Goal: Transaction & Acquisition: Purchase product/service

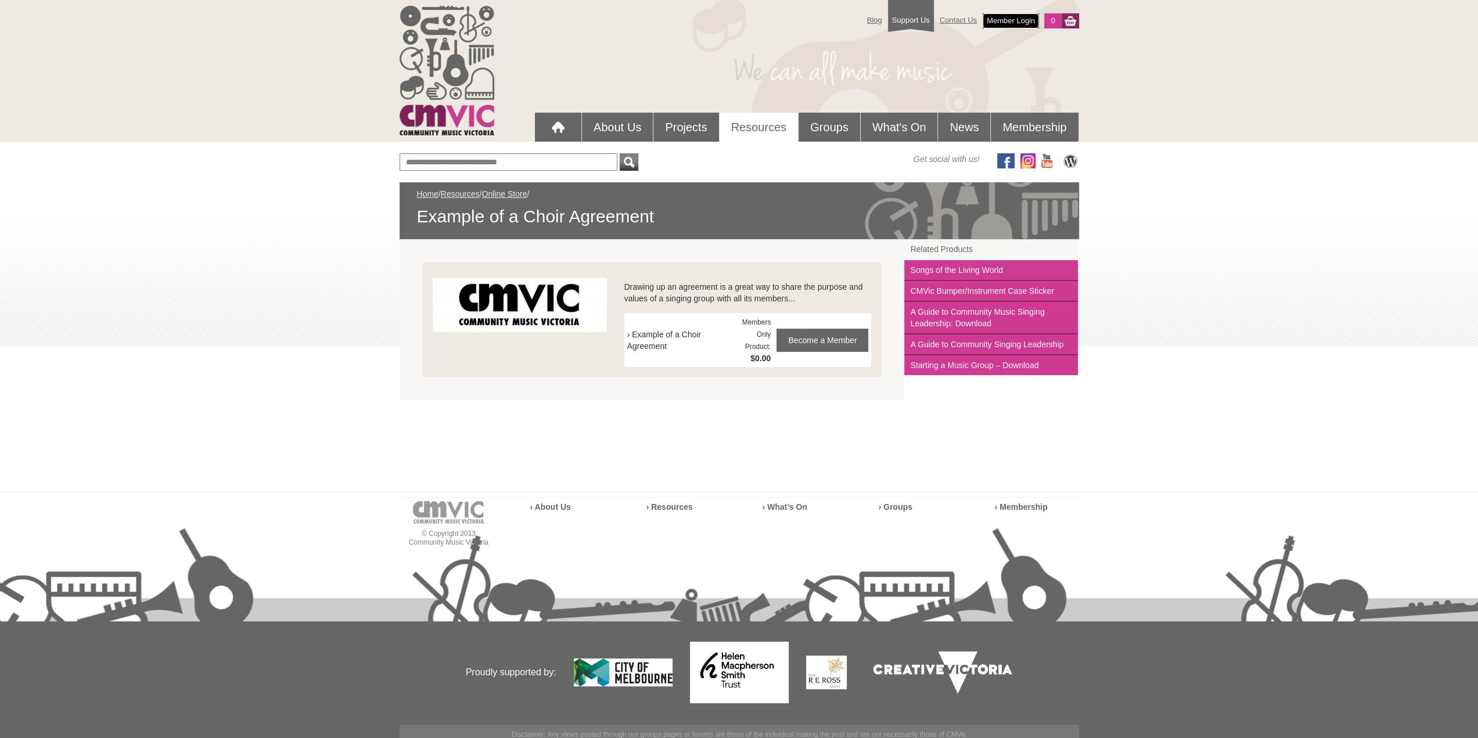
click at [1022, 19] on link "Member Login" at bounding box center [1010, 20] width 56 height 15
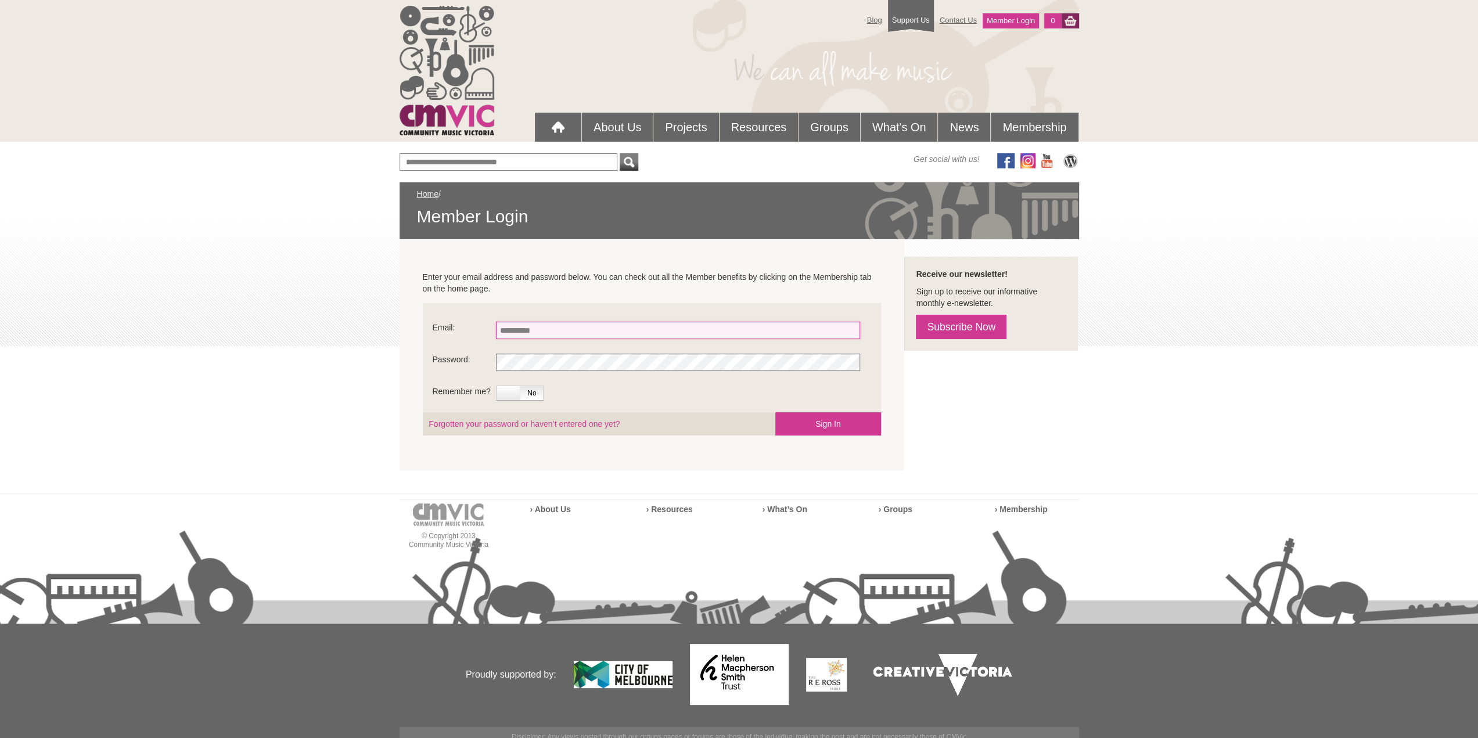
click at [567, 336] on input "Email:" at bounding box center [678, 330] width 364 height 17
type input "**********"
click at [802, 424] on button "Sign In" at bounding box center [828, 423] width 106 height 23
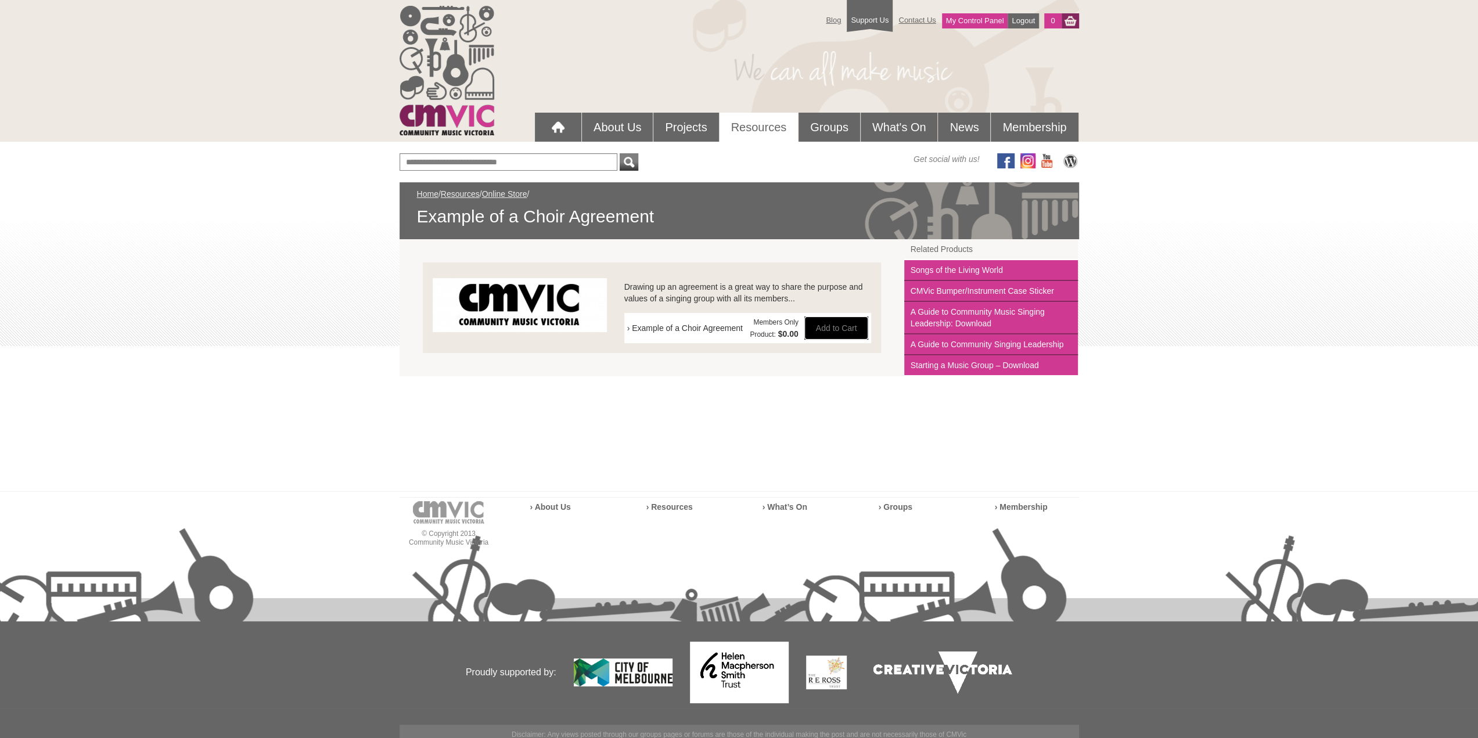
click at [828, 327] on button "Add to Cart" at bounding box center [836, 327] width 64 height 23
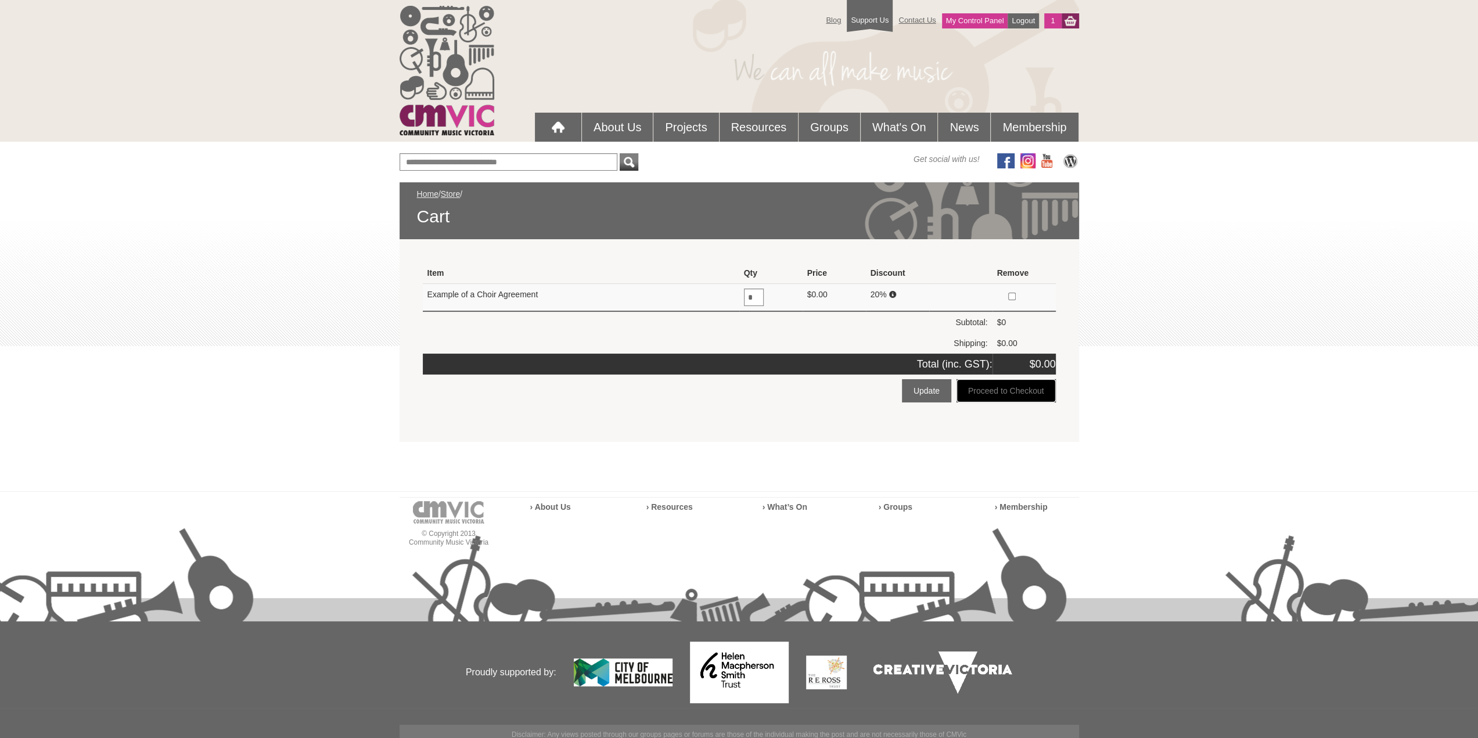
click at [1018, 391] on button "Proceed to Checkout" at bounding box center [1005, 390] width 99 height 23
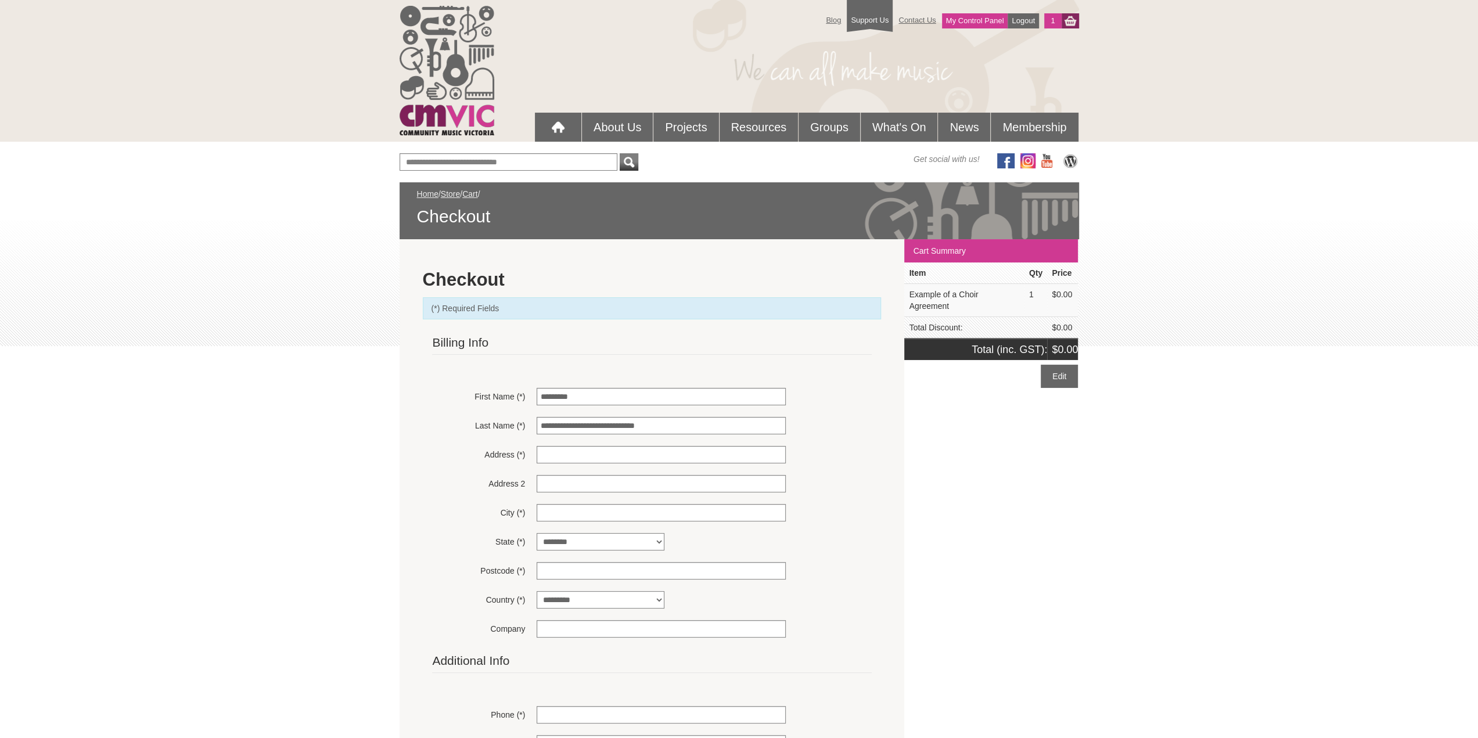
scroll to position [348, 0]
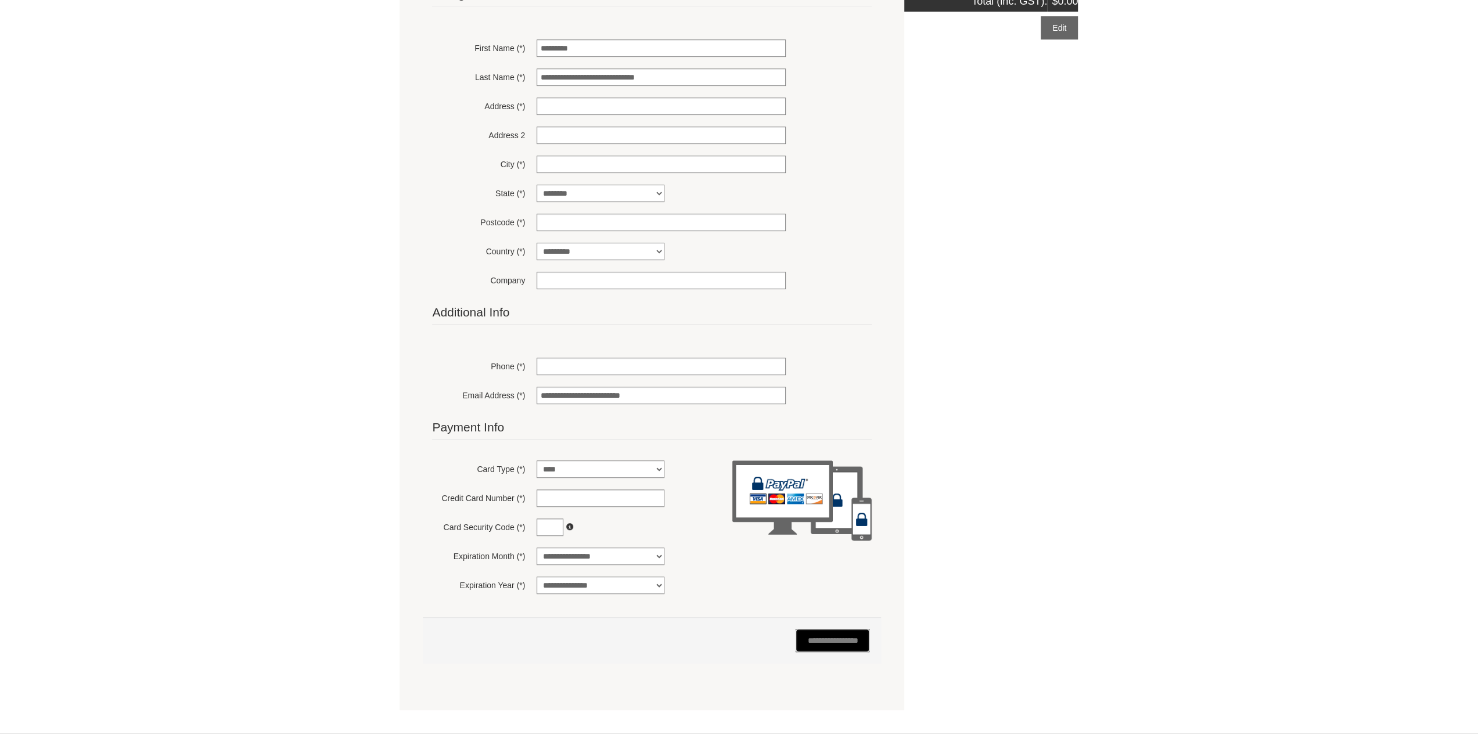
click at [837, 637] on input "**********" at bounding box center [832, 640] width 74 height 23
type input "**********"
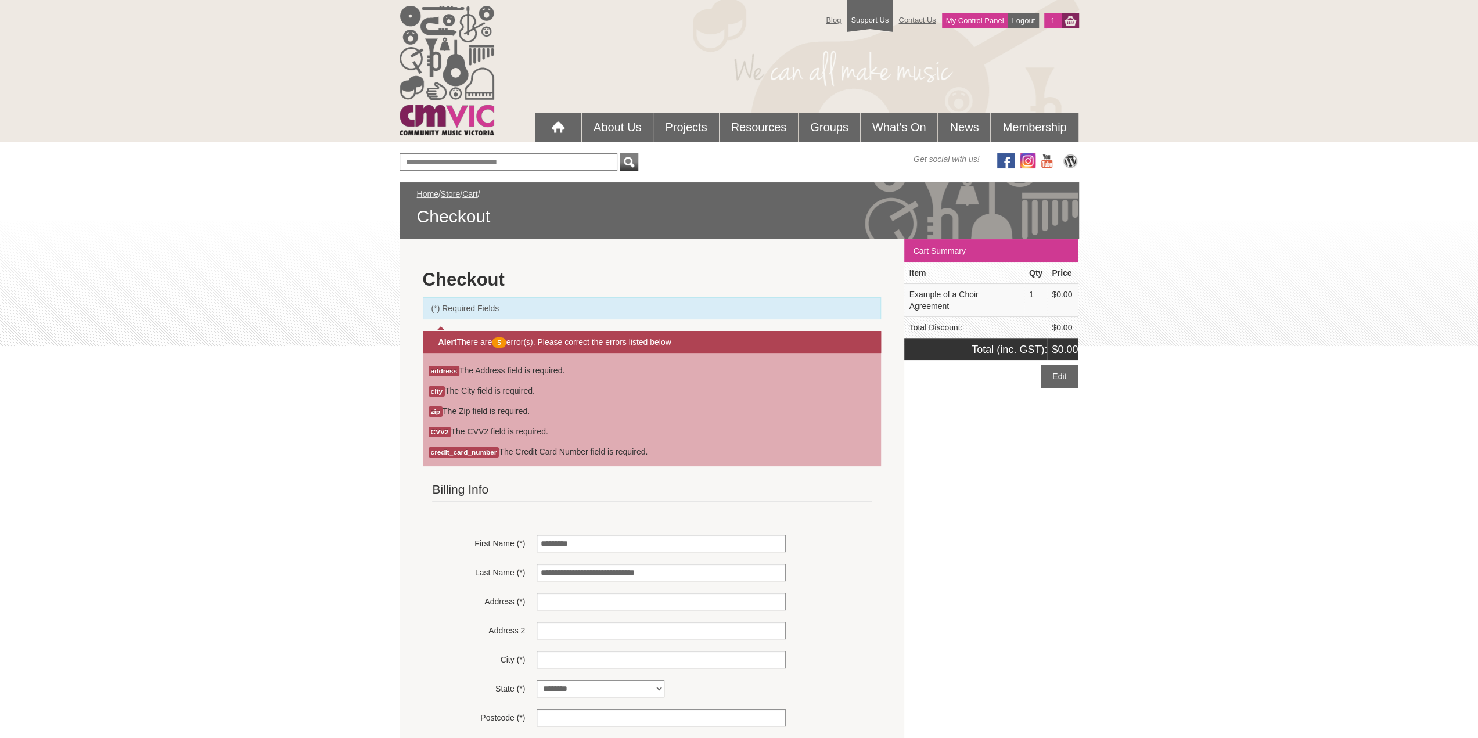
click at [564, 308] on span "(*) Required Fields" at bounding box center [645, 308] width 429 height 12
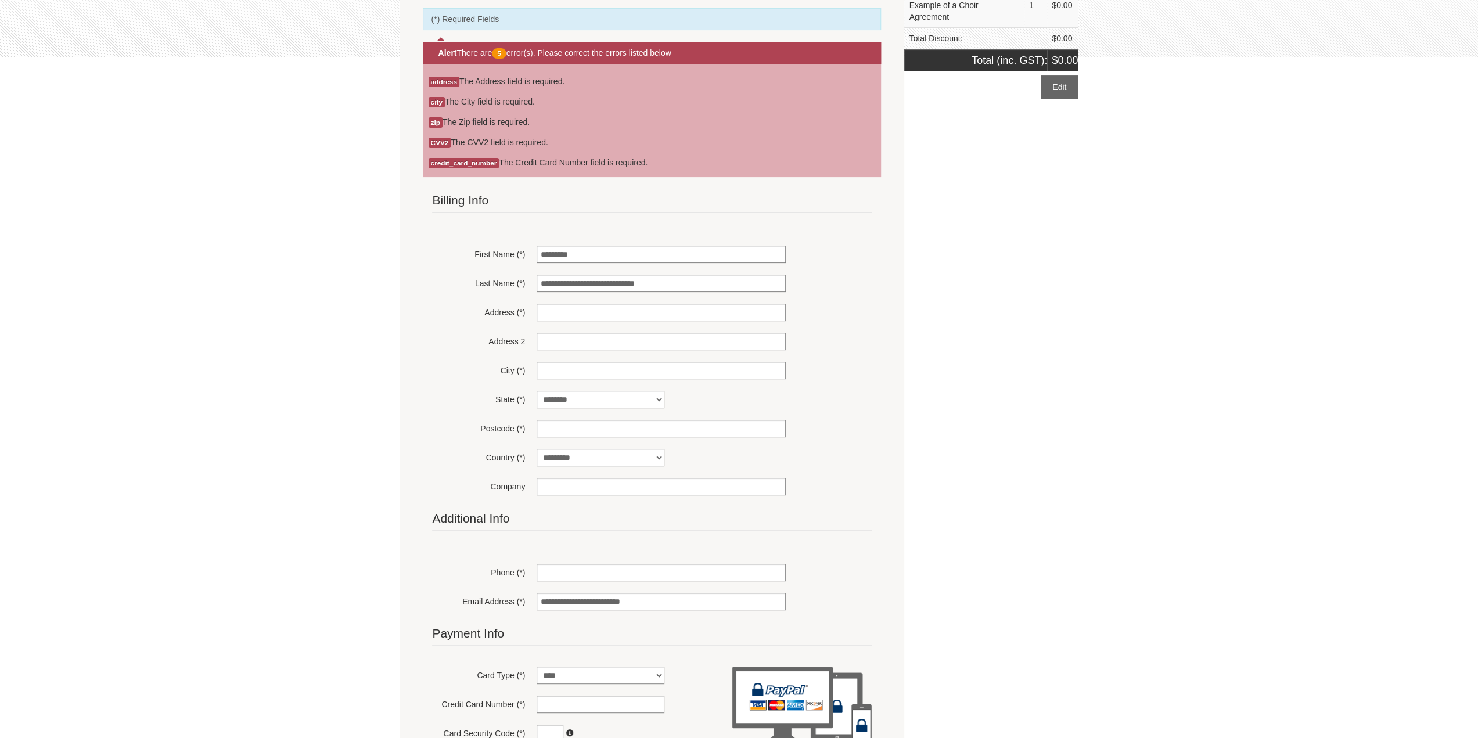
scroll to position [290, 0]
click at [556, 316] on input "Address (*)" at bounding box center [660, 310] width 249 height 17
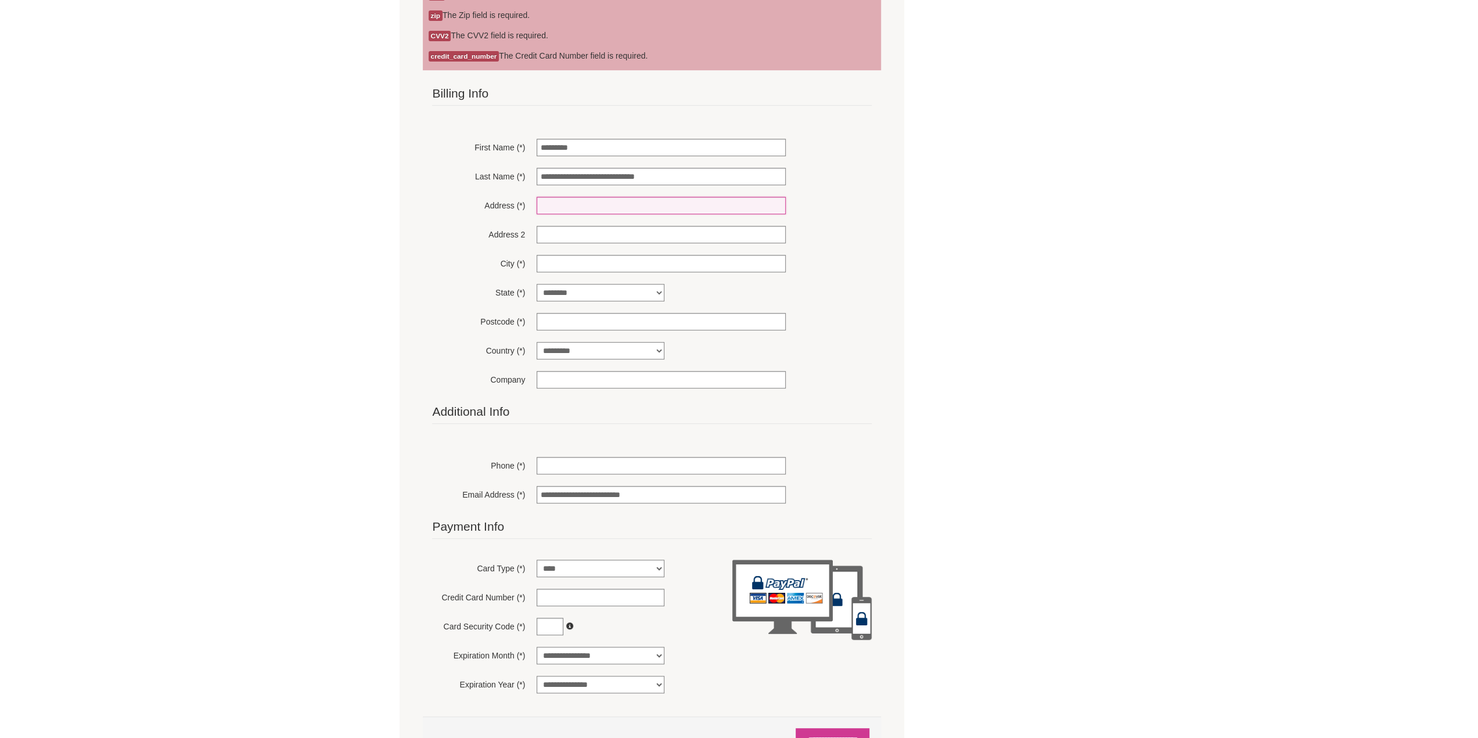
scroll to position [523, 0]
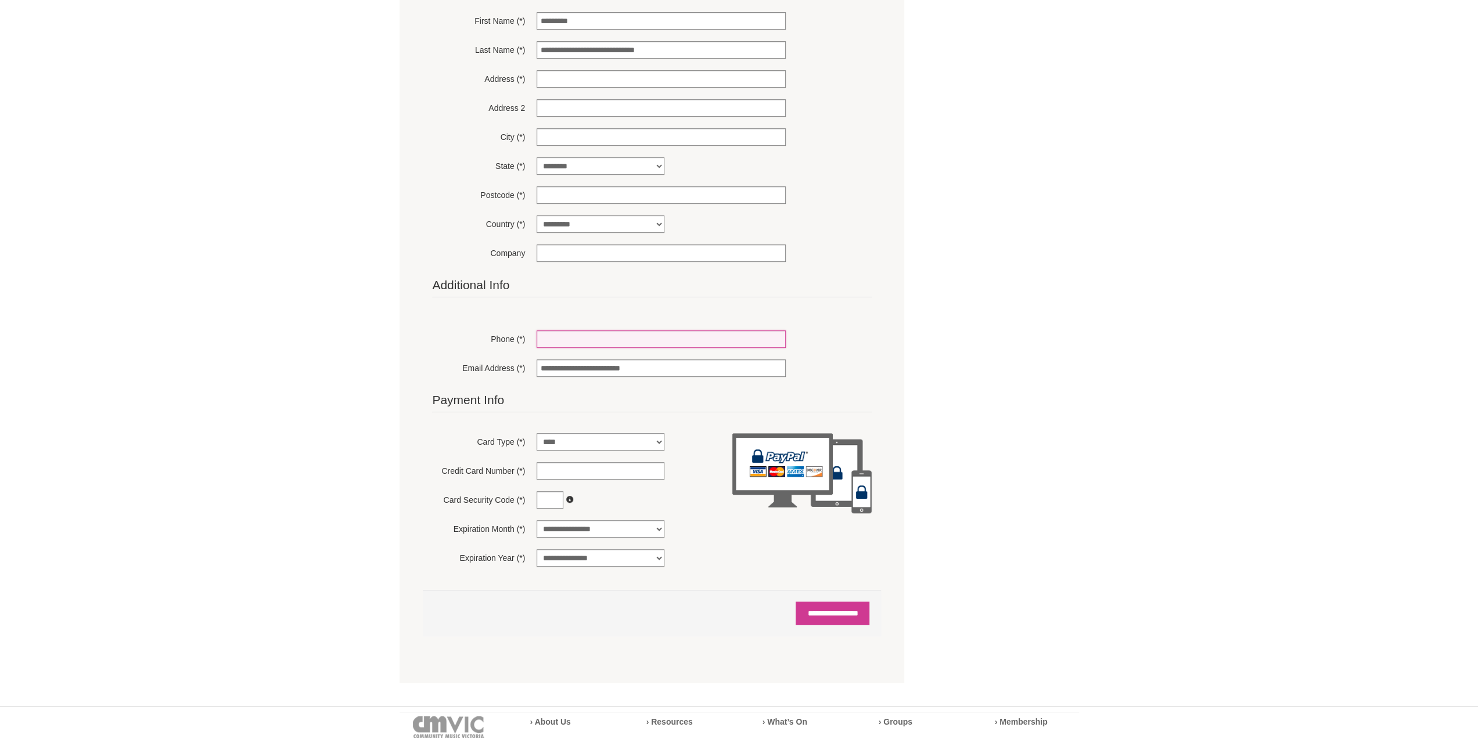
click at [607, 340] on input "Phone (*)" at bounding box center [660, 338] width 249 height 17
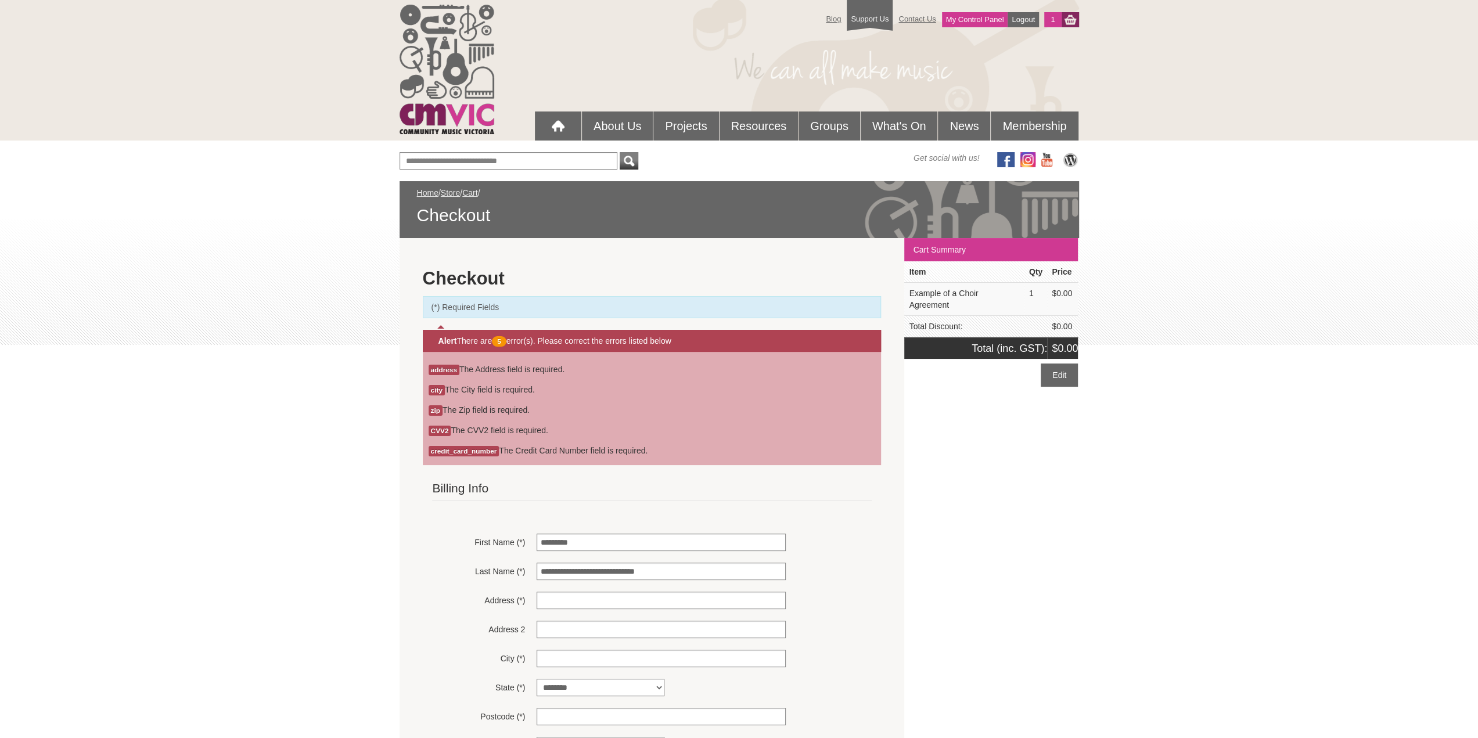
scroll to position [0, 0]
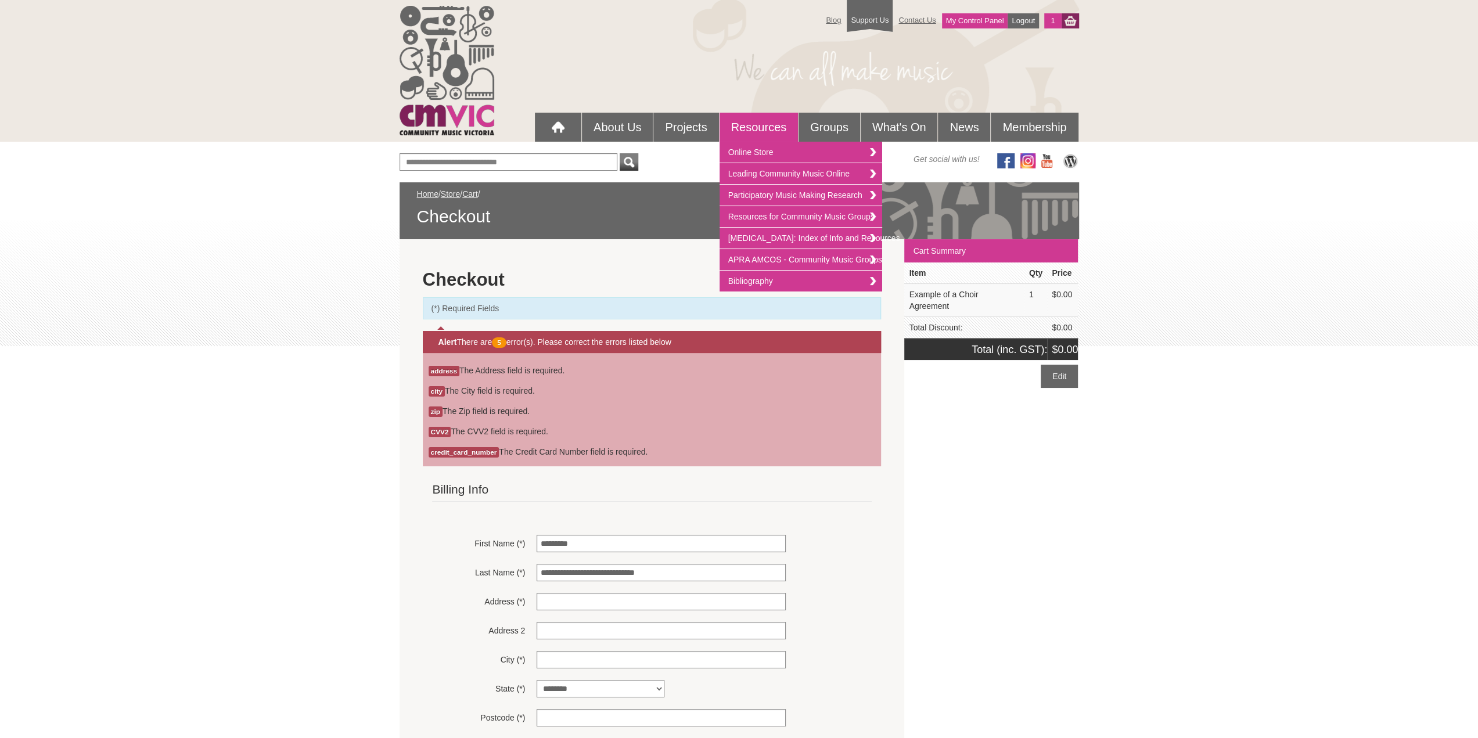
type input "**********"
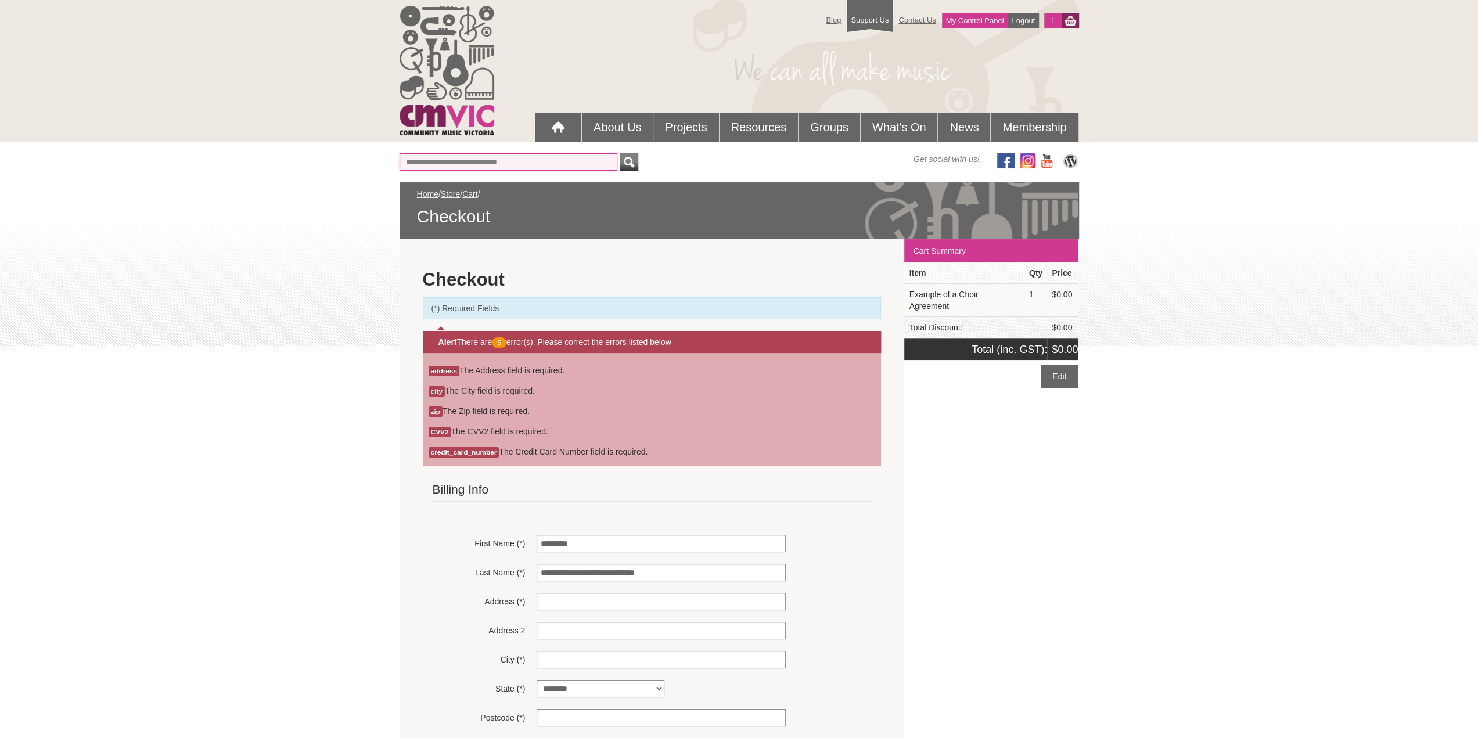
click at [489, 164] on input "text" at bounding box center [508, 161] width 218 height 17
type input "********"
click at [620, 153] on button "submit" at bounding box center [629, 161] width 19 height 17
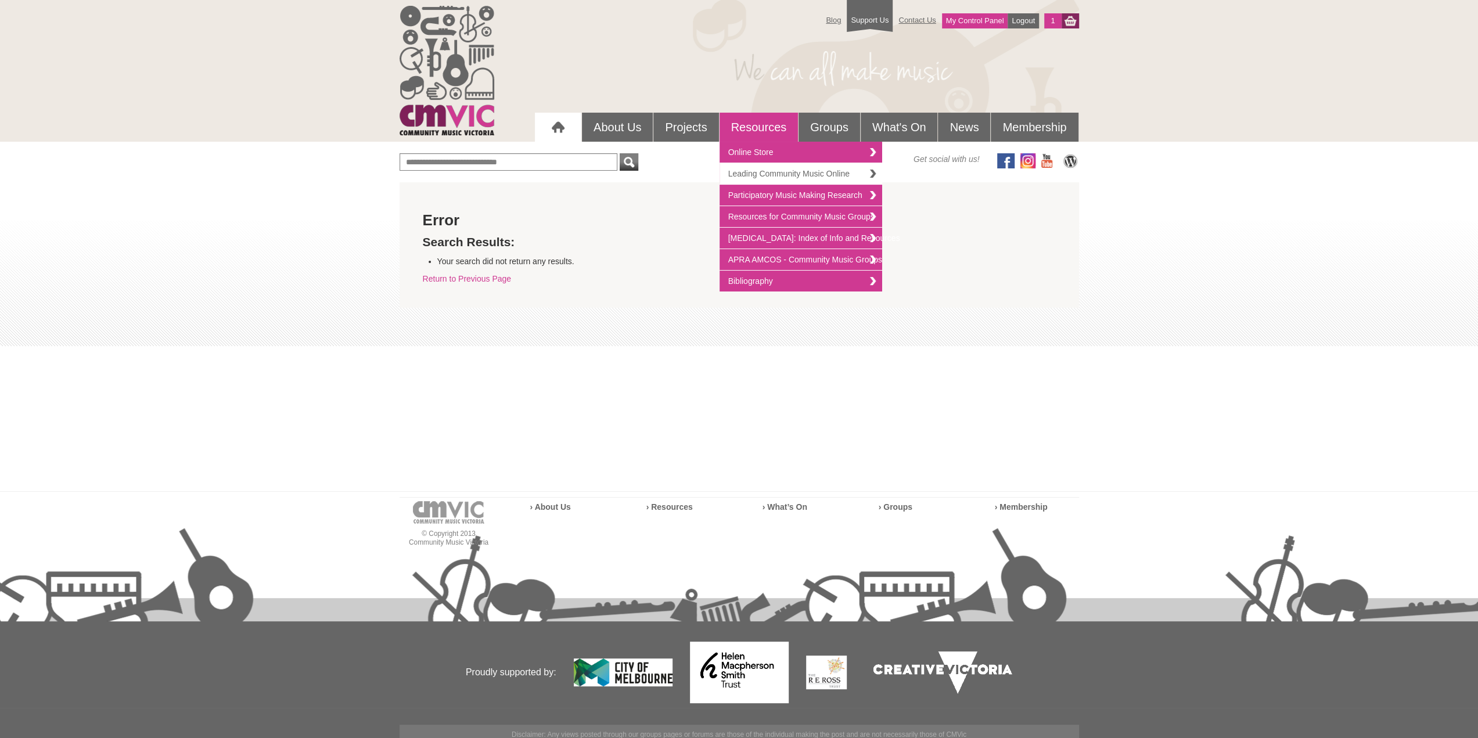
click at [763, 170] on link "Leading Community Music Online" at bounding box center [800, 173] width 163 height 21
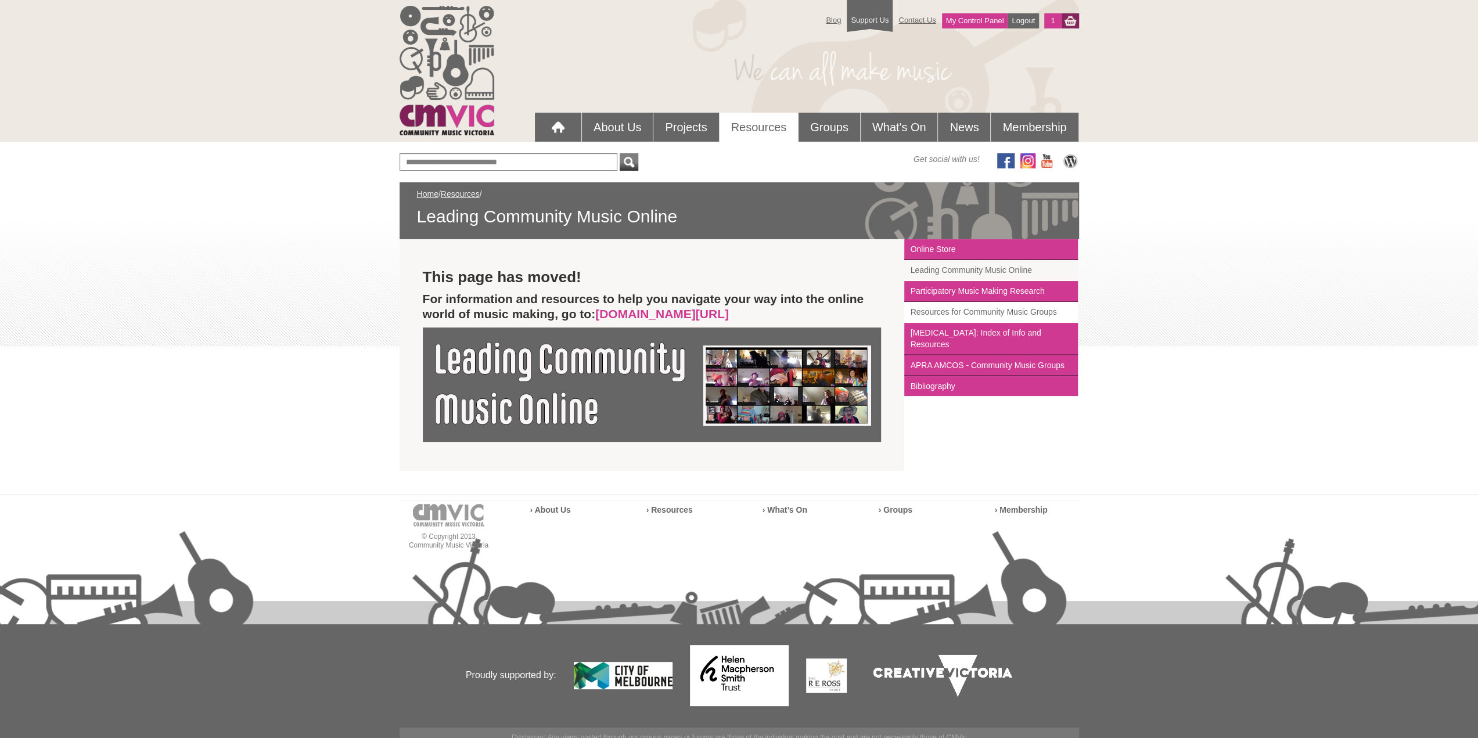
click at [956, 312] on link "Resources for Community Music Groups" at bounding box center [991, 312] width 174 height 21
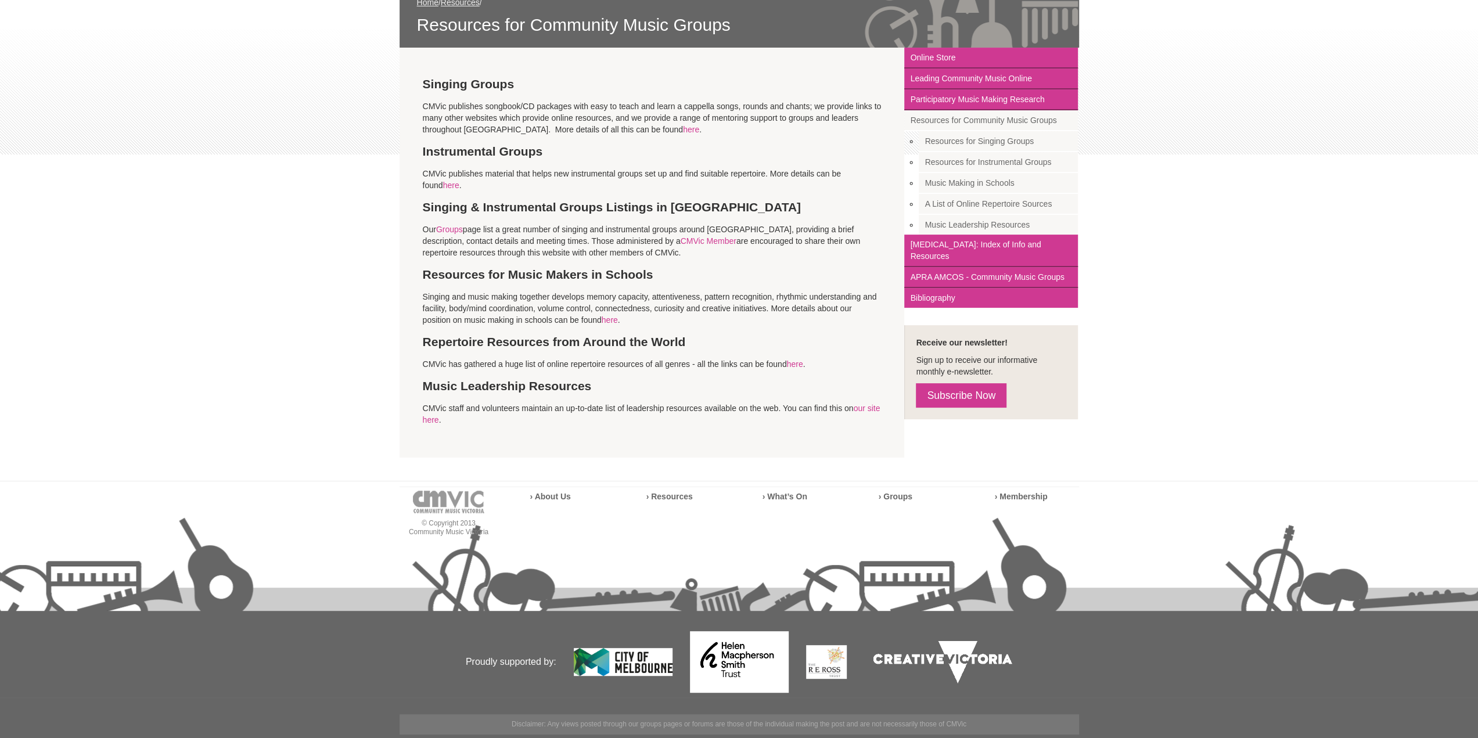
scroll to position [192, 0]
click at [860, 408] on link "our site here" at bounding box center [652, 413] width 458 height 21
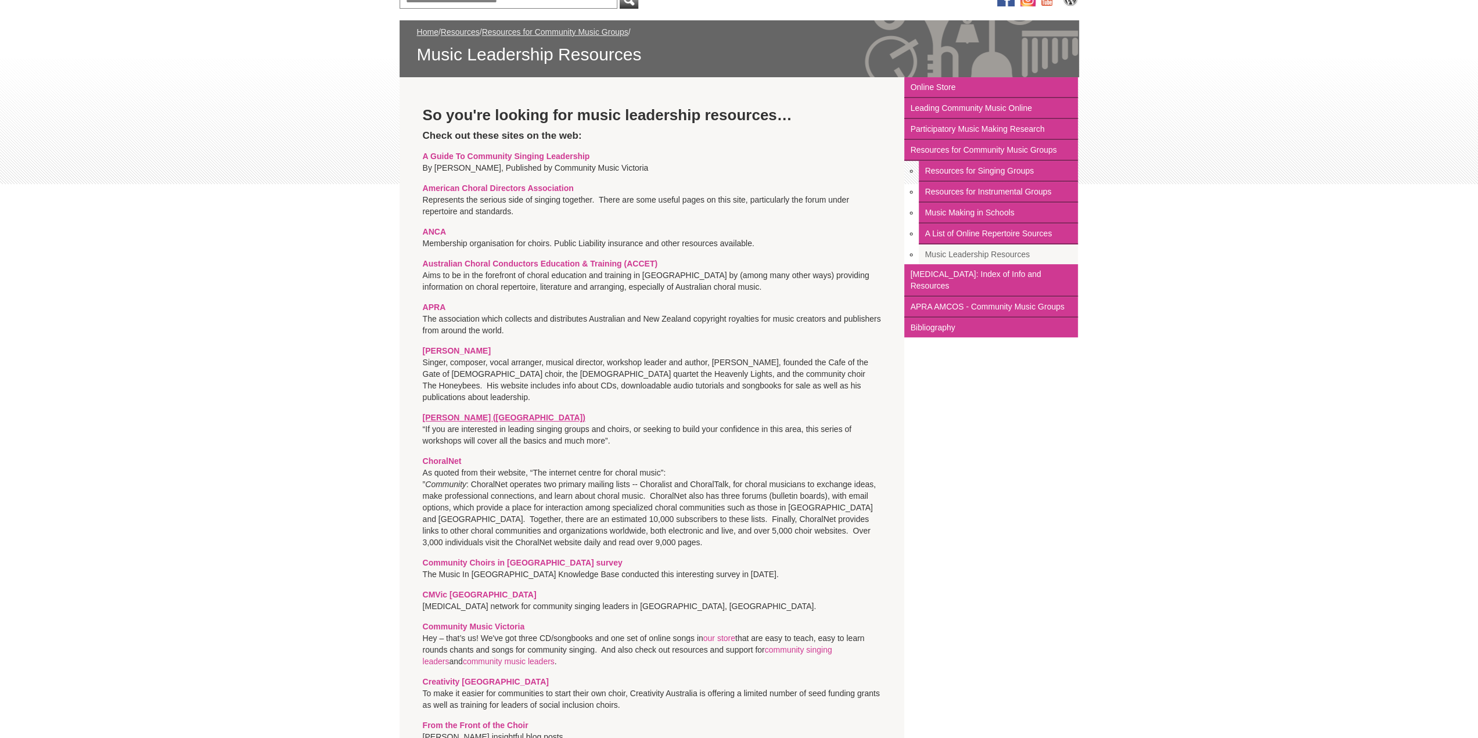
scroll to position [58, 0]
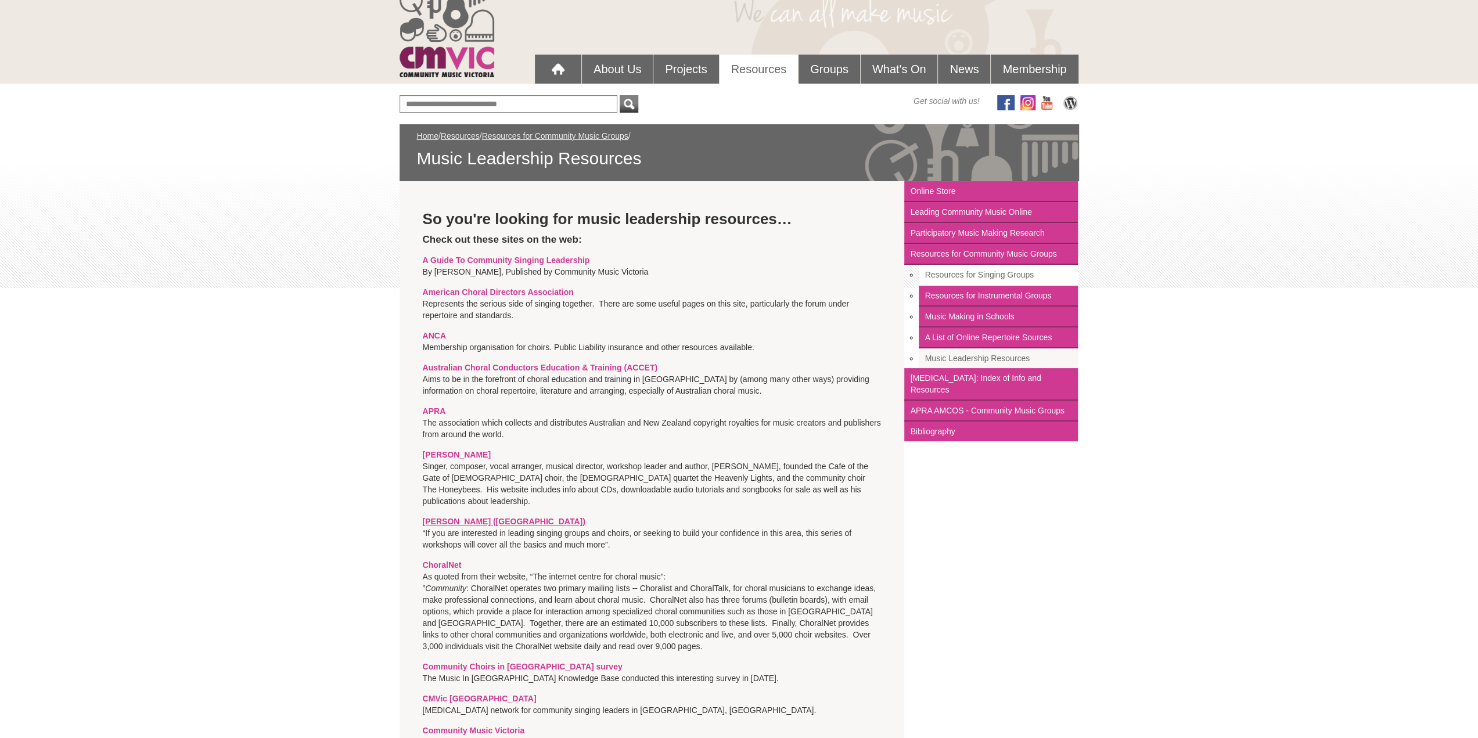
click at [961, 273] on link "Resources for Singing Groups" at bounding box center [998, 275] width 159 height 21
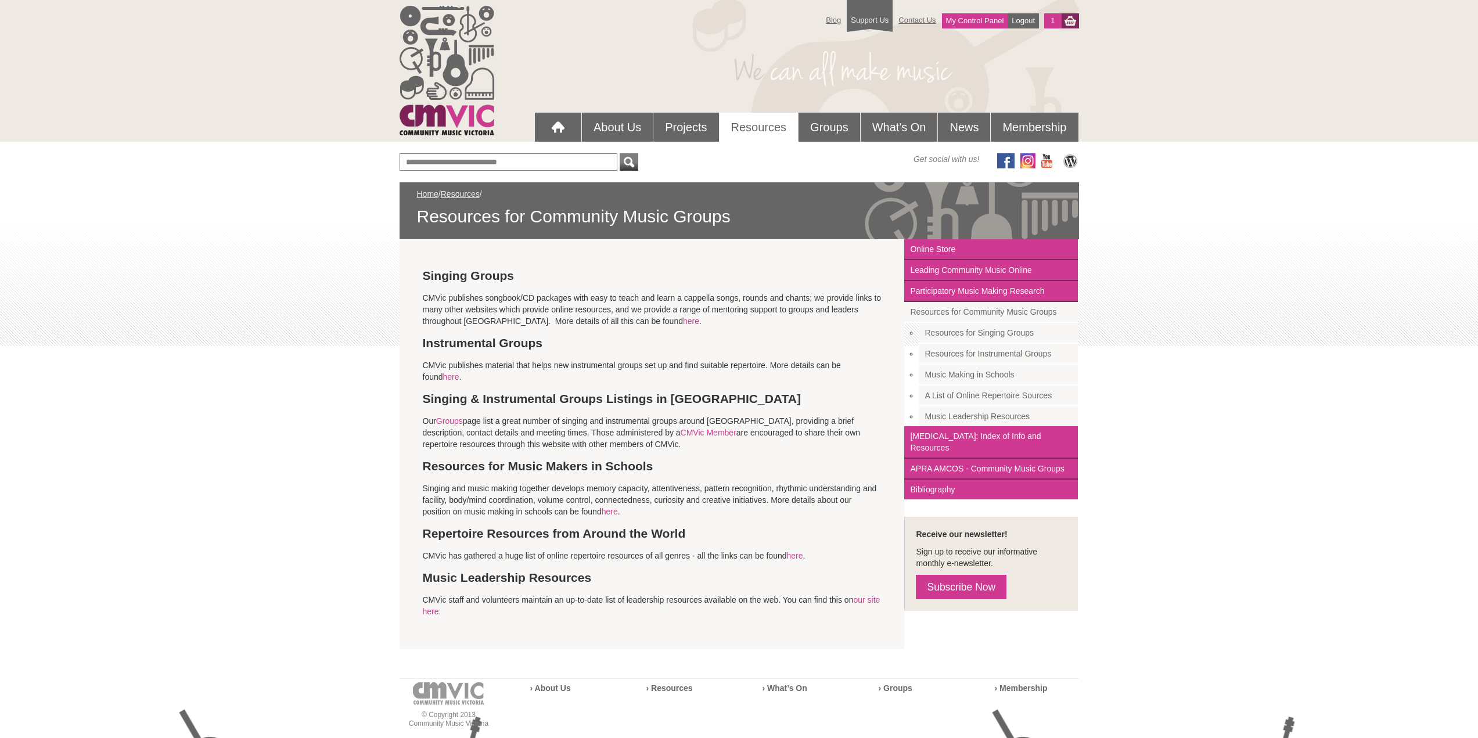
scroll to position [192, 0]
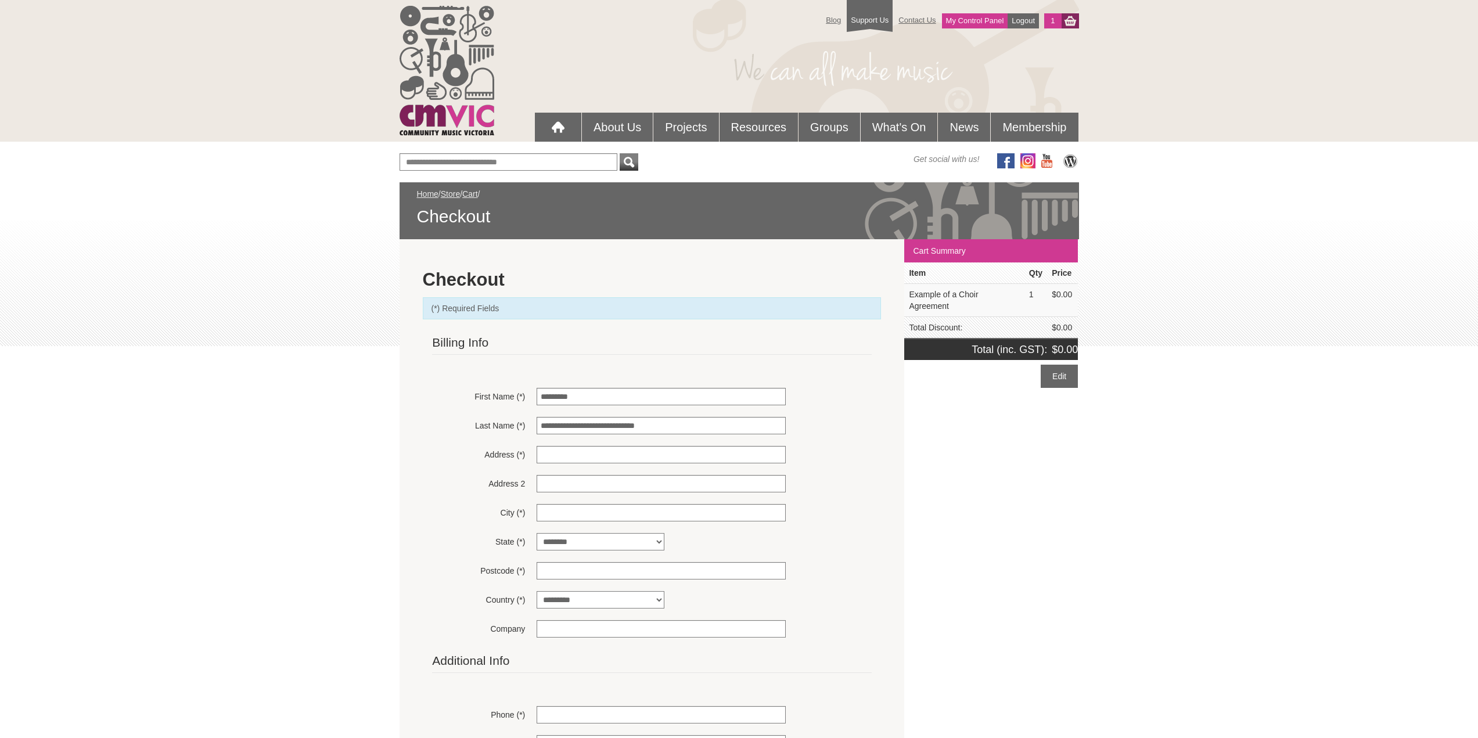
scroll to position [344, 0]
